Goal: Transaction & Acquisition: Purchase product/service

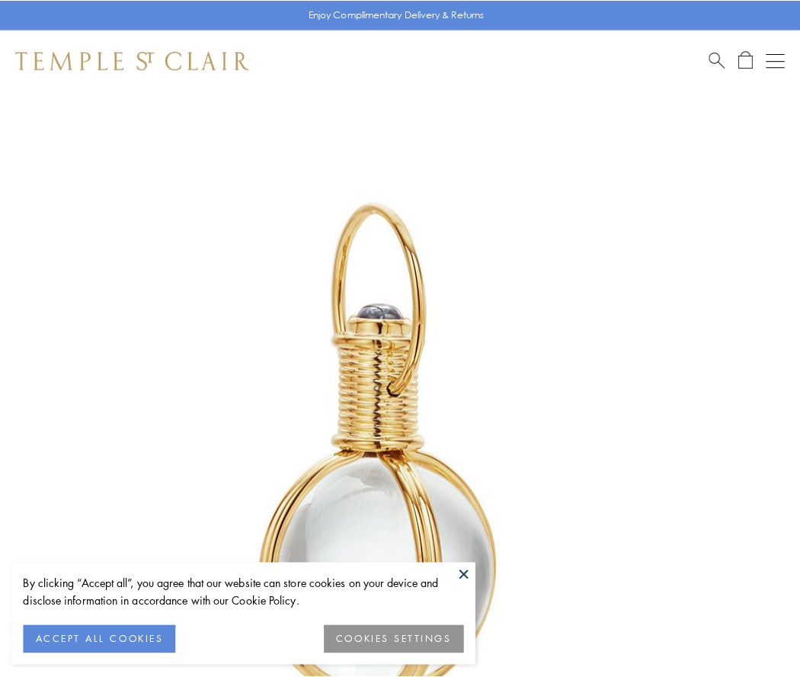
scroll to position [398, 0]
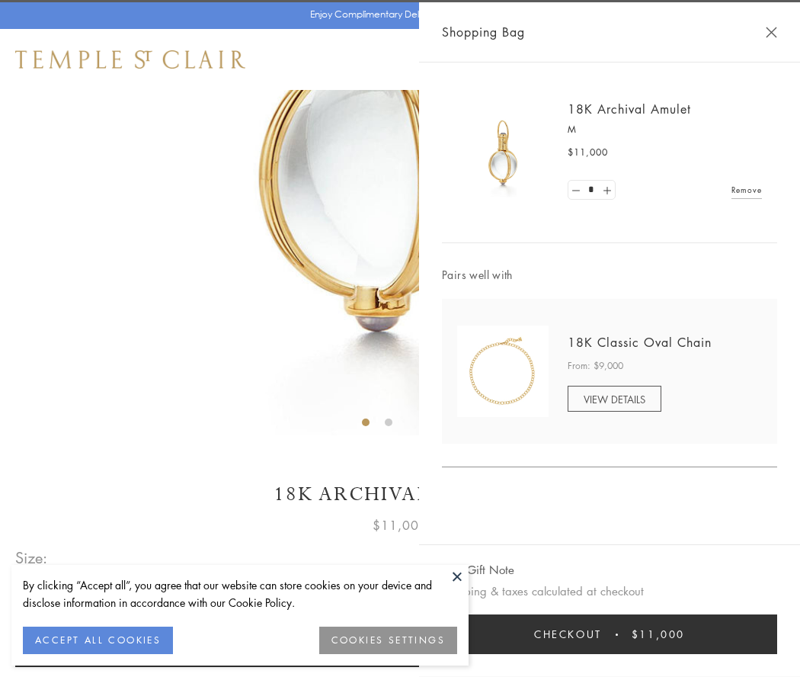
click at [610, 634] on button "Checkout $11,000" at bounding box center [609, 634] width 335 height 40
